Goal: Information Seeking & Learning: Find specific page/section

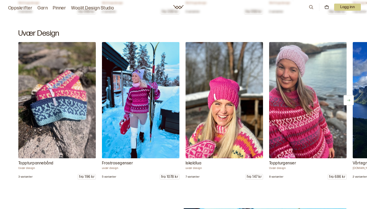
scroll to position [603, 0]
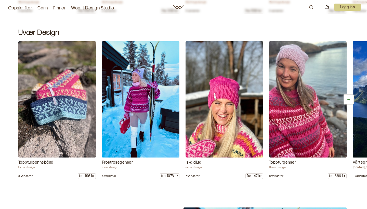
click at [303, 121] on img at bounding box center [307, 100] width 81 height 122
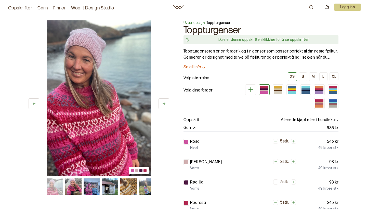
click at [310, 6] on icon at bounding box center [312, 7] width 6 height 6
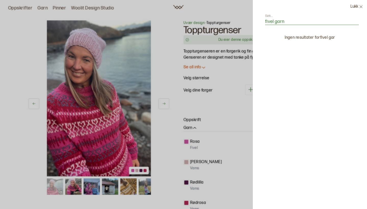
type input "fivel garn"
click at [230, 117] on div at bounding box center [183, 104] width 367 height 209
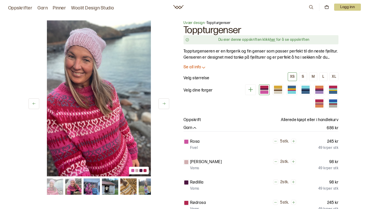
click at [44, 8] on link "Garn" at bounding box center [43, 8] width 10 height 7
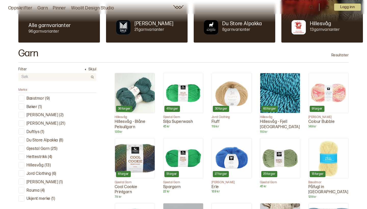
scroll to position [30, 0]
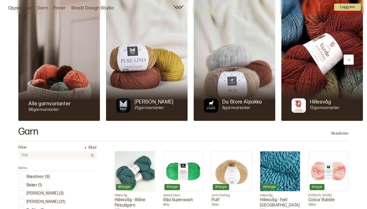
click at [63, 68] on img at bounding box center [59, 59] width 82 height 122
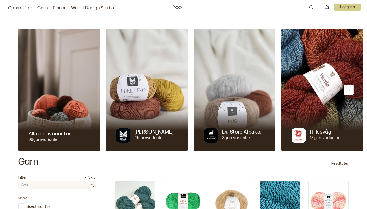
scroll to position [0, 0]
click at [309, 6] on icon at bounding box center [311, 7] width 4 height 4
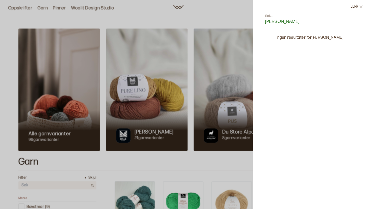
type input "[PERSON_NAME]"
